Goal: Information Seeking & Learning: Understand process/instructions

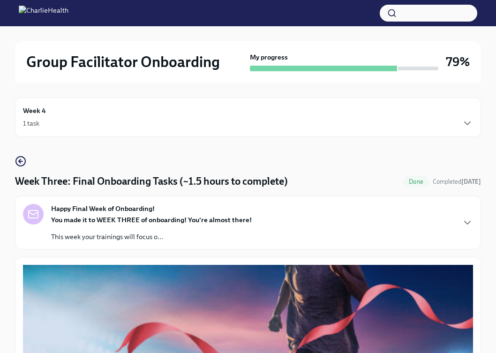
scroll to position [55, 0]
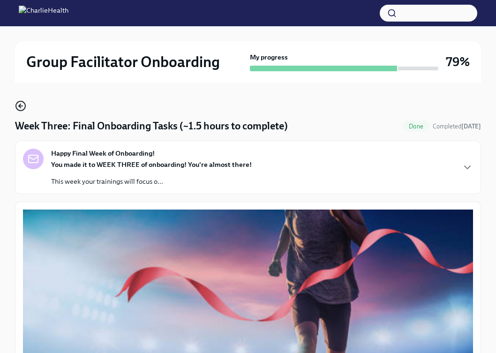
click at [21, 110] on circle "button" at bounding box center [20, 105] width 9 height 9
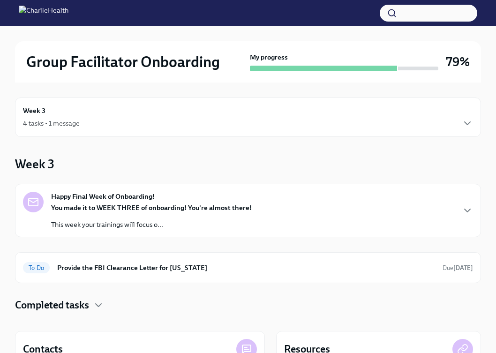
click at [137, 113] on div "Week 3 4 tasks • 1 message" at bounding box center [248, 116] width 450 height 23
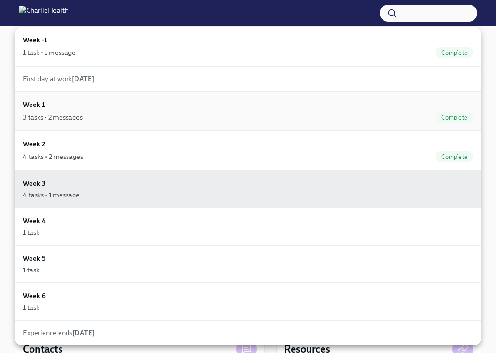
click at [110, 112] on div "3 tasks • 2 messages Complete" at bounding box center [248, 117] width 450 height 11
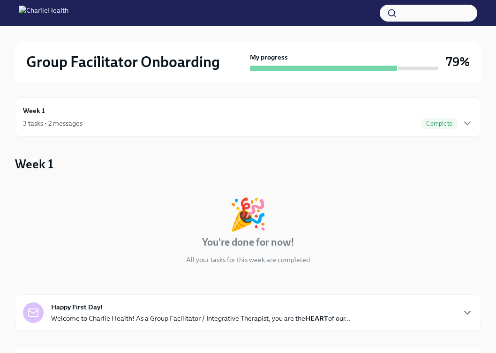
click at [142, 113] on div "Week 1 3 tasks • 2 messages Complete" at bounding box center [248, 116] width 450 height 23
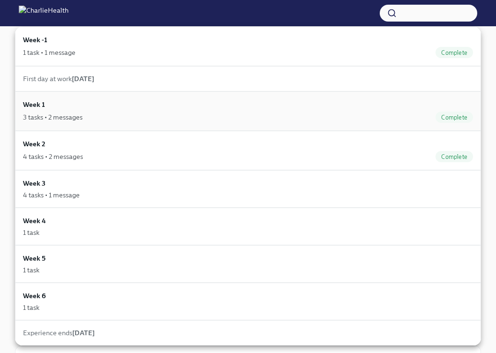
click at [123, 107] on div "Week 1 3 tasks • 2 messages Complete" at bounding box center [248, 110] width 450 height 23
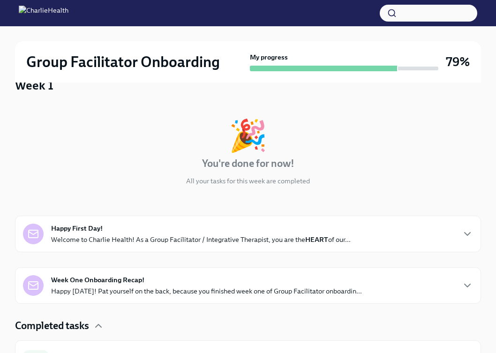
scroll to position [150, 0]
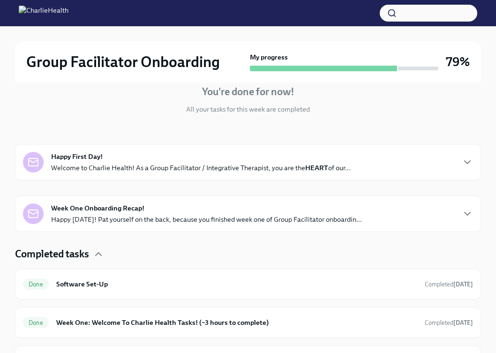
click at [182, 169] on p "Welcome to Charlie Health! As a Group Facilitator / Integrative Therapist, you …" at bounding box center [200, 167] width 299 height 9
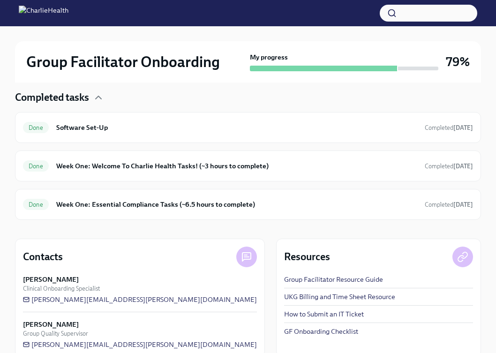
scroll to position [577, 0]
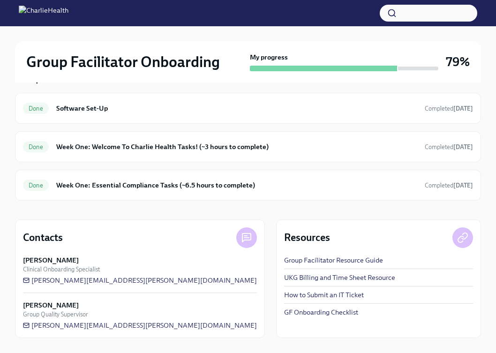
click at [171, 48] on div "Week One Onboarding Recap! Happy [DATE]! Pat yourself on the back, because you …" at bounding box center [206, 38] width 311 height 21
click at [196, 113] on h6 "Software Set-Up" at bounding box center [236, 108] width 361 height 10
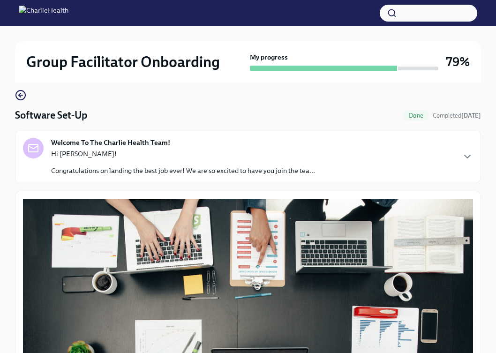
scroll to position [40, 0]
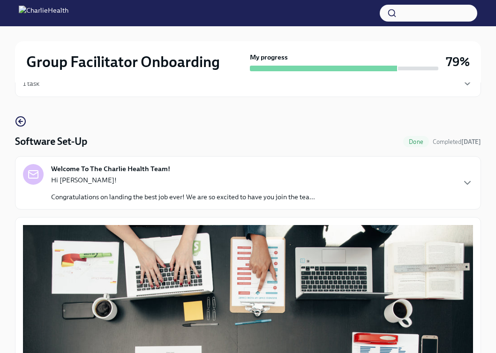
click at [316, 186] on div "Welcome To The Charlie Health Team! Hi [PERSON_NAME]! Congratulations on landin…" at bounding box center [248, 182] width 450 height 37
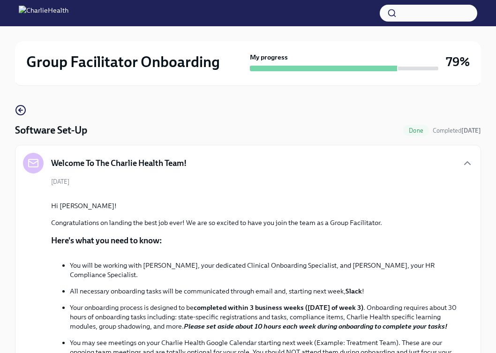
scroll to position [157, 0]
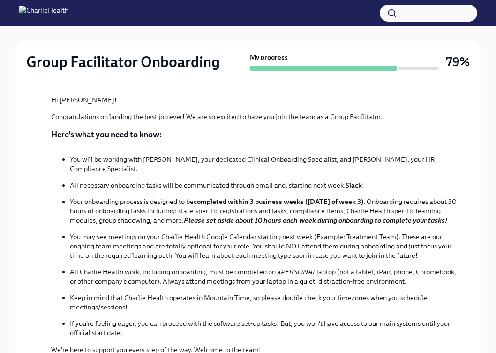
click at [339, 173] on p "You will be working with [PERSON_NAME], your dedicated Clinical Onboarding Spec…" at bounding box center [264, 164] width 388 height 19
